Goal: Navigation & Orientation: Find specific page/section

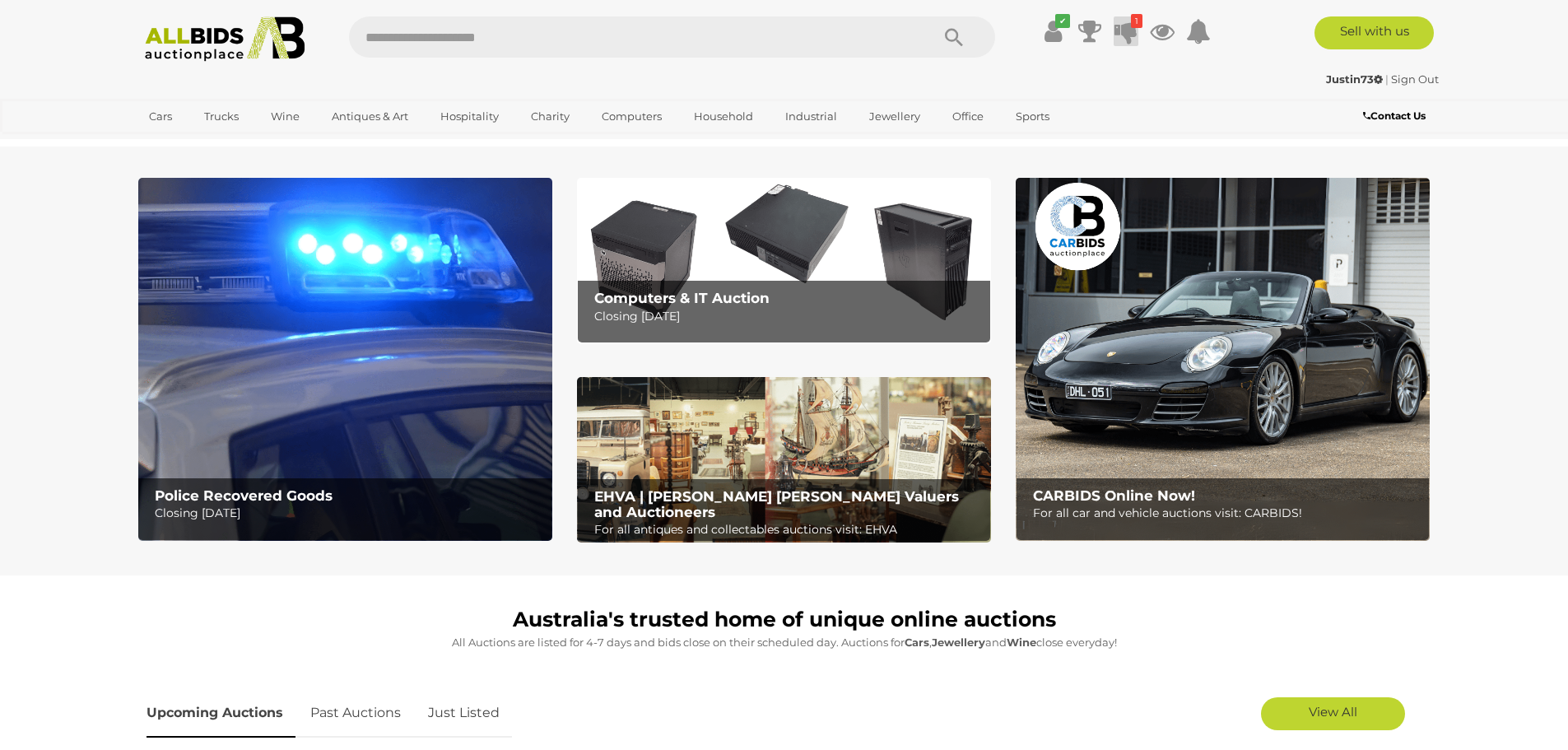
click at [1125, 27] on icon at bounding box center [1127, 32] width 23 height 30
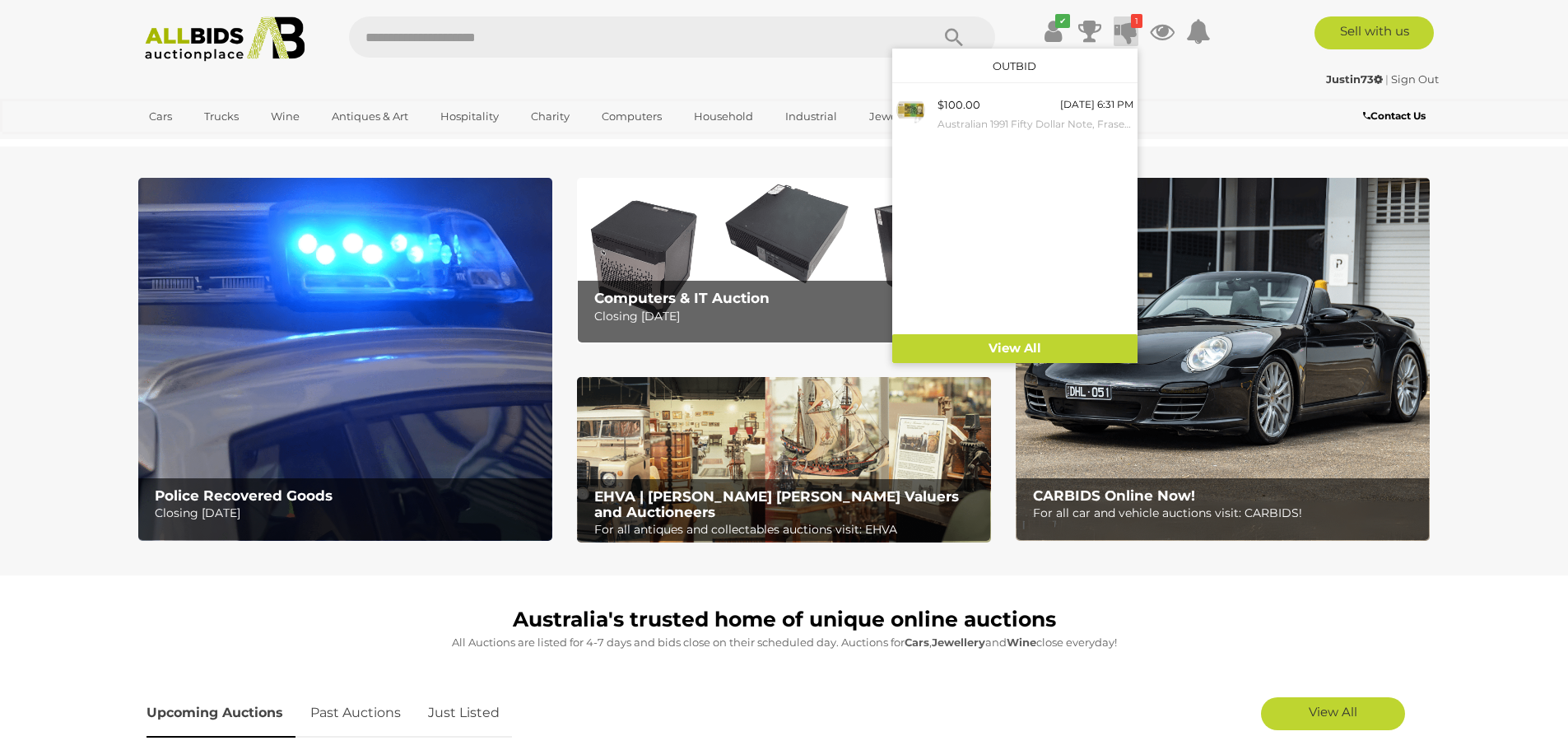
click at [354, 347] on img at bounding box center [345, 360] width 414 height 363
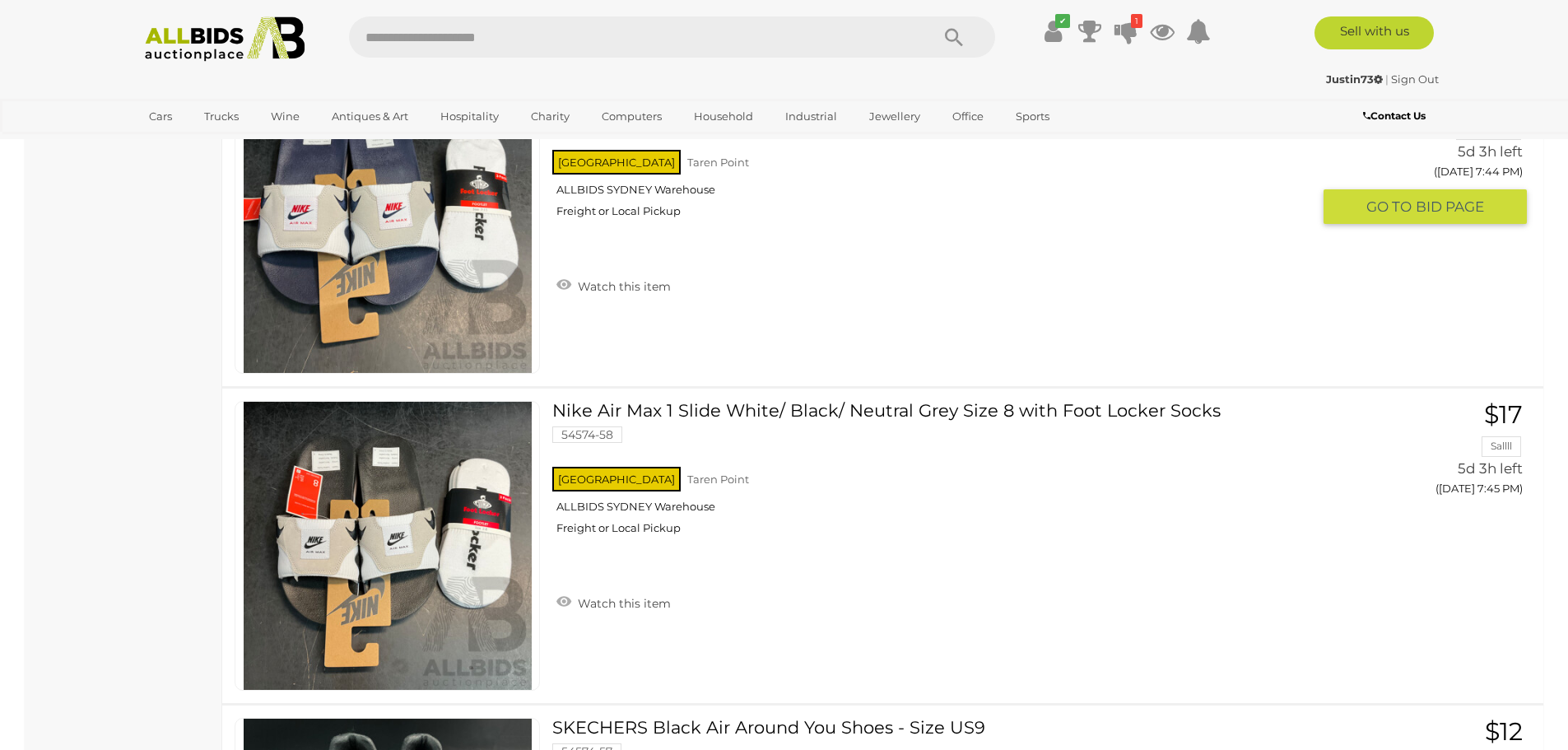
scroll to position [14566, 0]
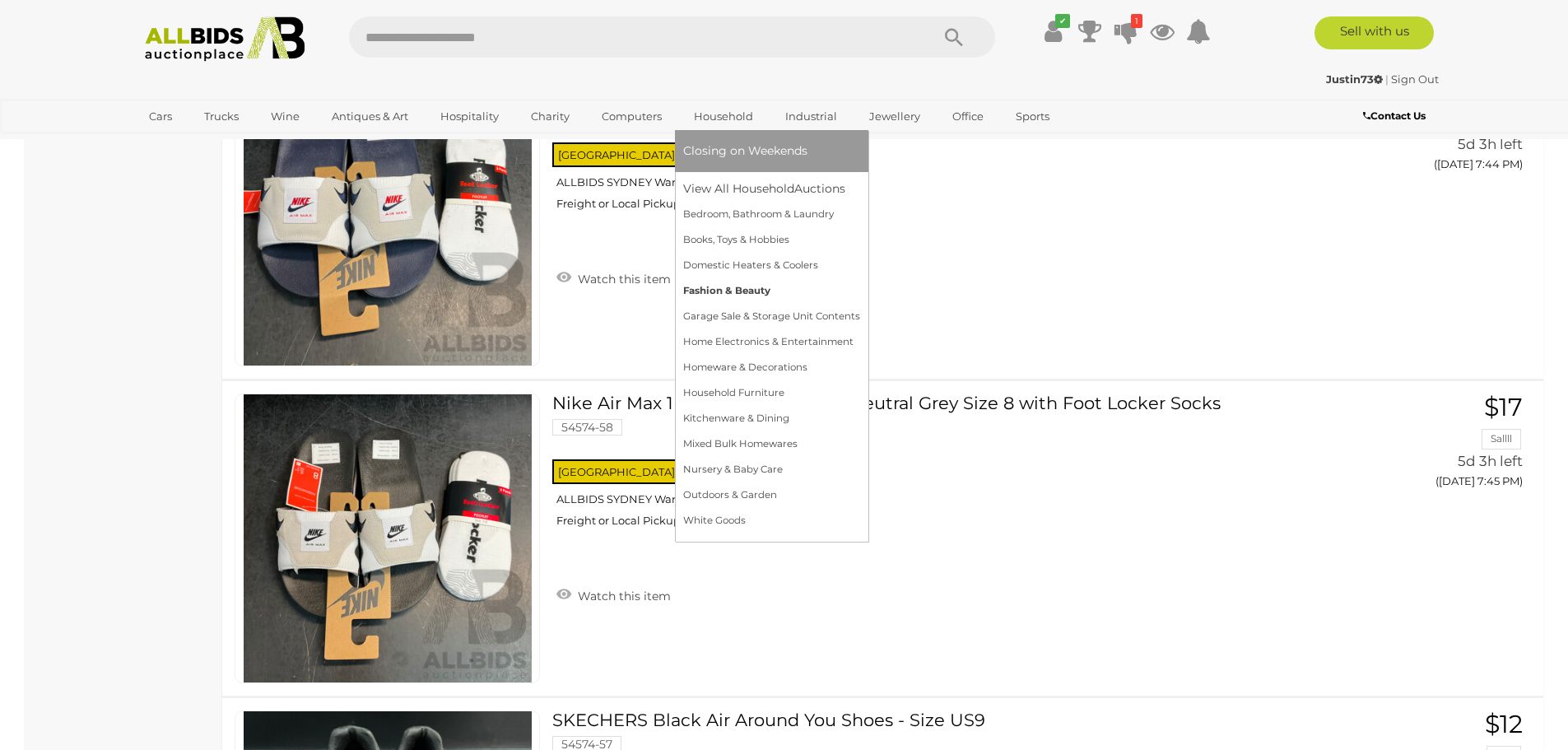
click at [724, 287] on link "Fashion & Beauty" at bounding box center [772, 291] width 177 height 26
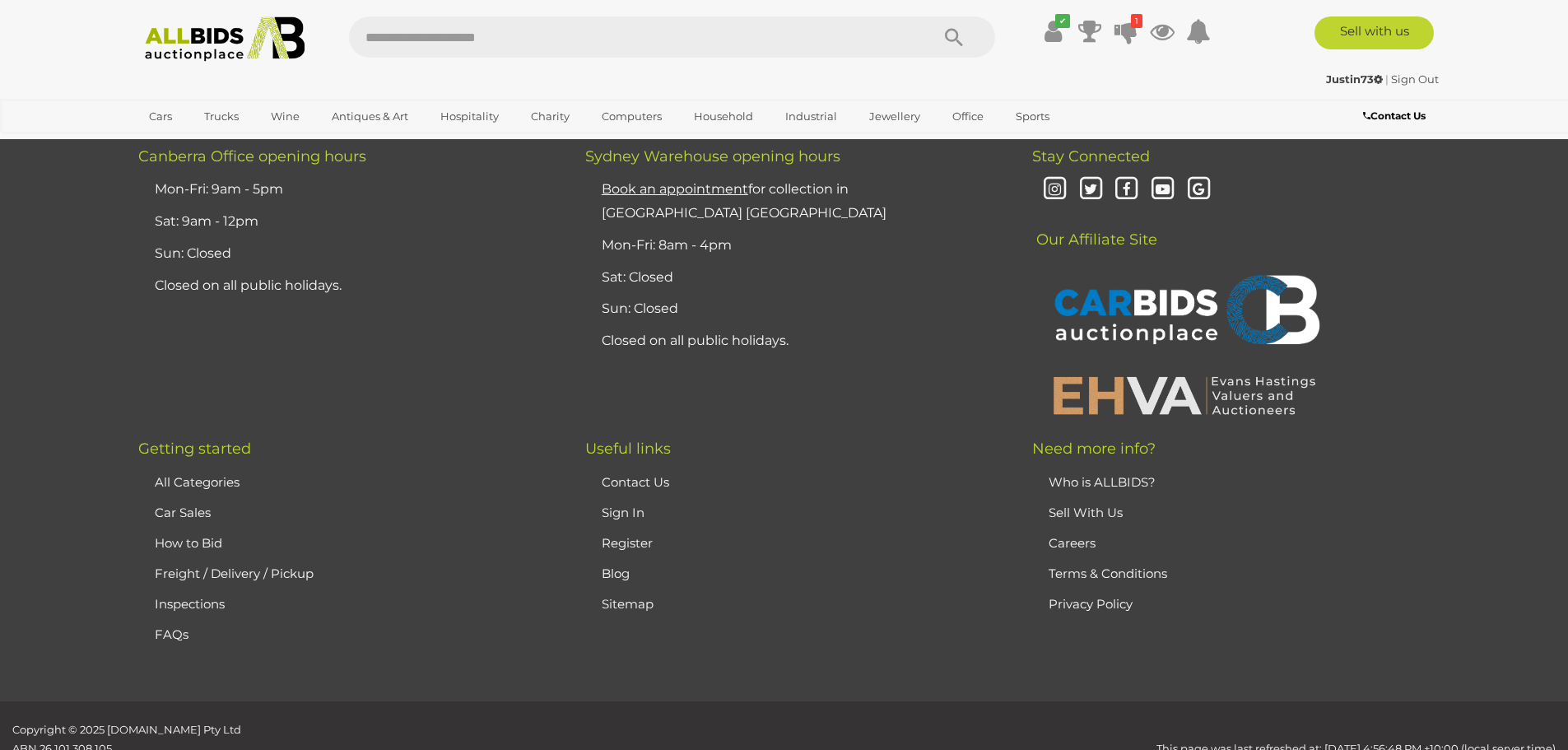
scroll to position [16295, 0]
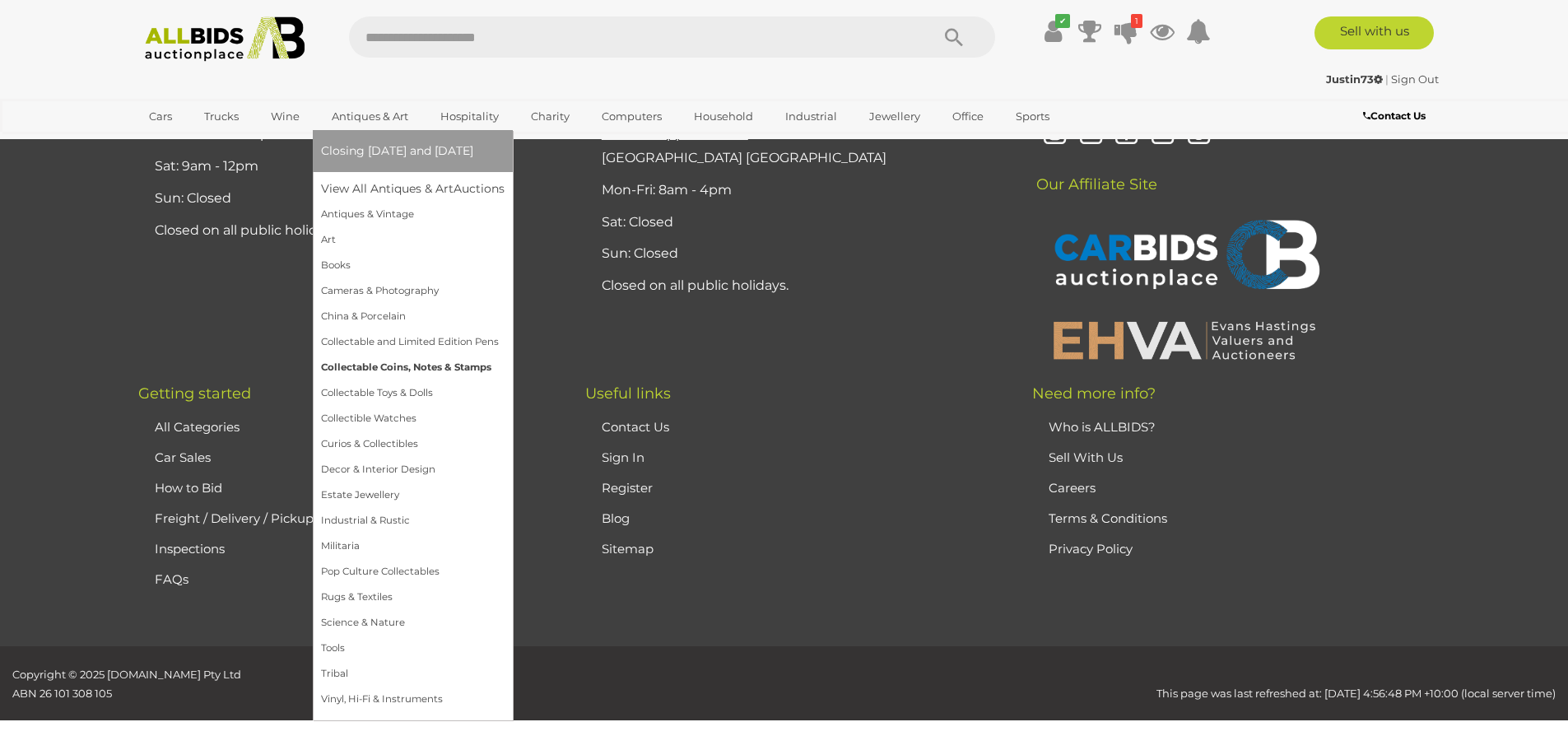
click at [421, 365] on link "Collectable Coins, Notes & Stamps" at bounding box center [413, 367] width 183 height 26
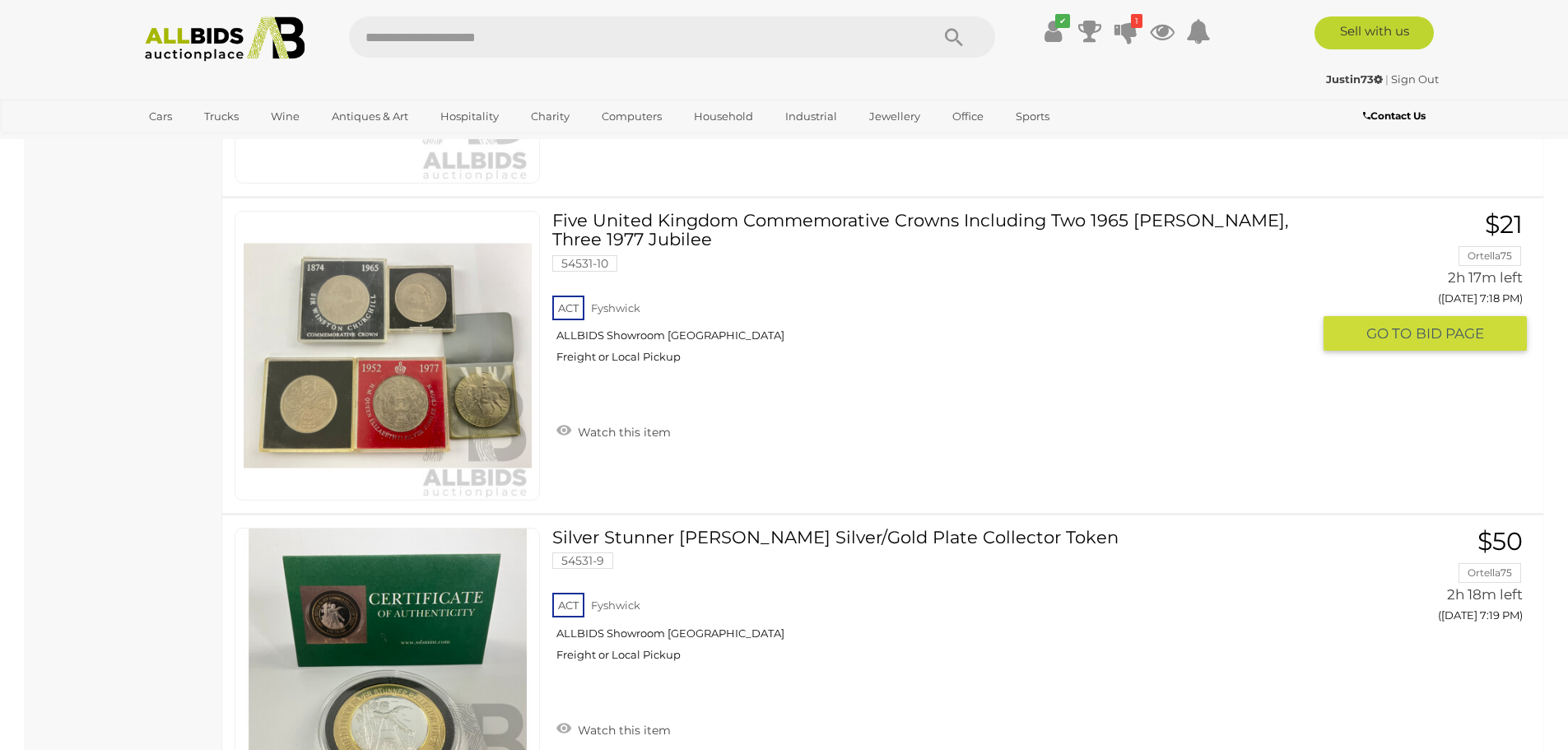
scroll to position [13826, 0]
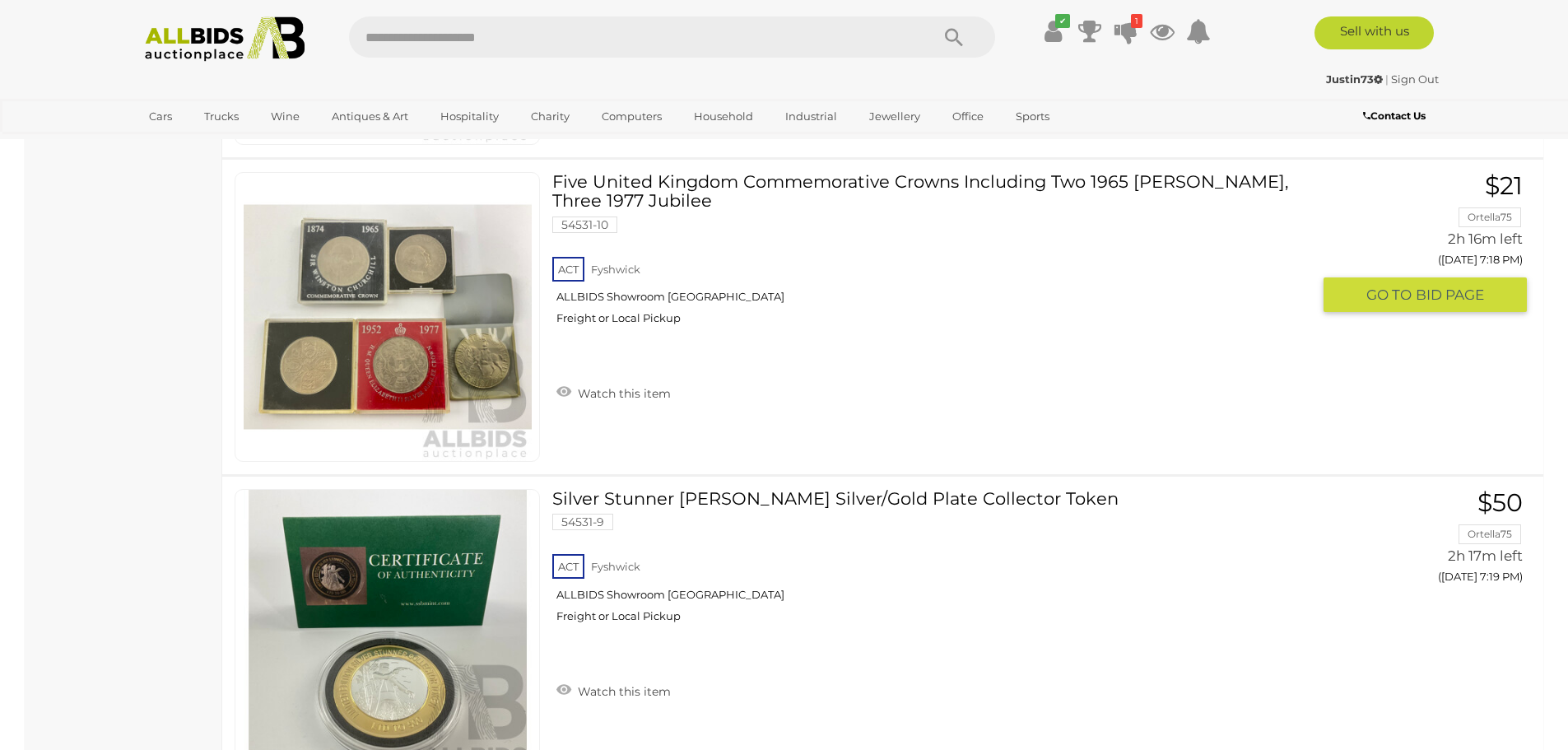
click at [480, 353] on img at bounding box center [388, 317] width 288 height 288
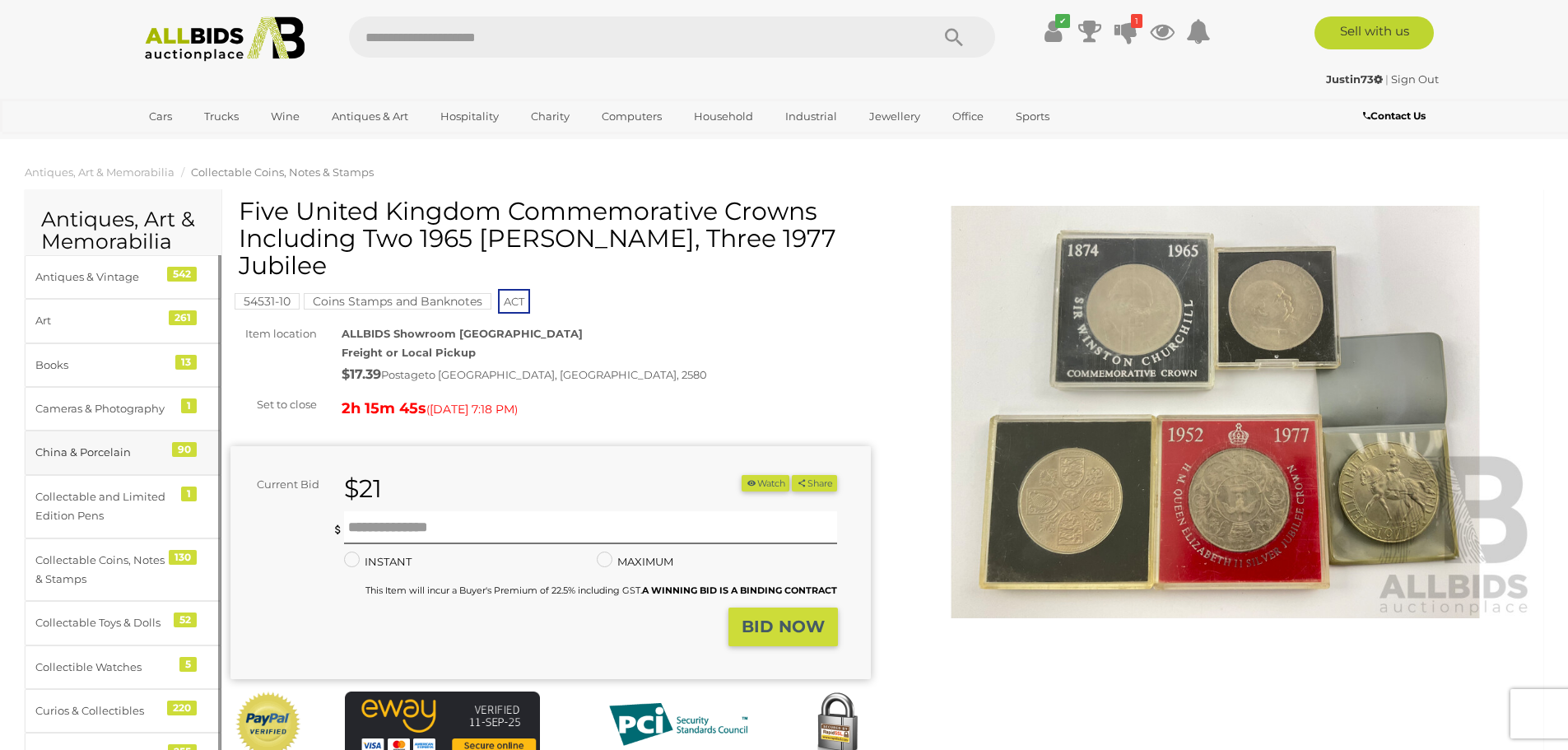
click at [73, 447] on div "China & Porcelain" at bounding box center [103, 452] width 136 height 19
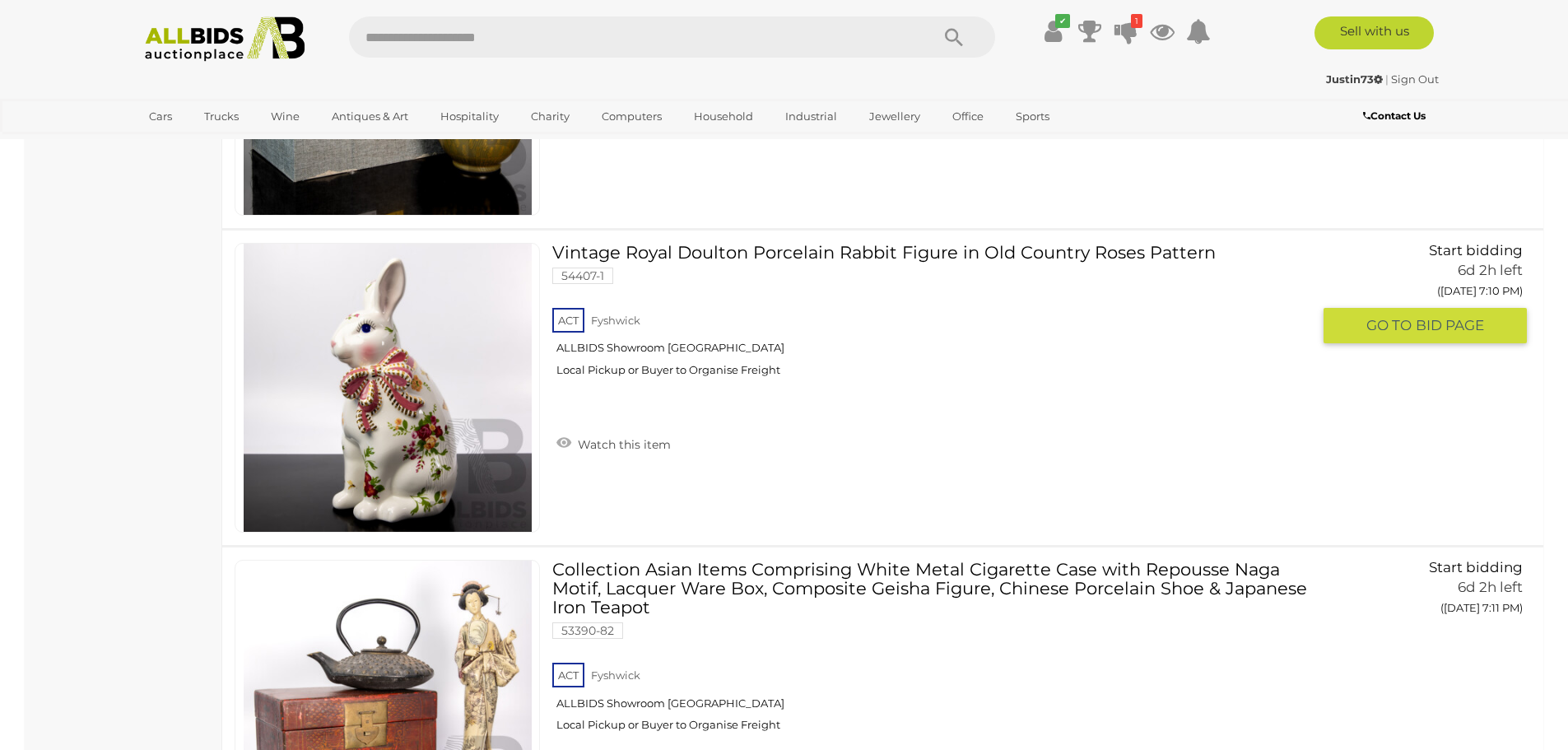
scroll to position [6748, 0]
